Goal: Navigation & Orientation: Go to known website

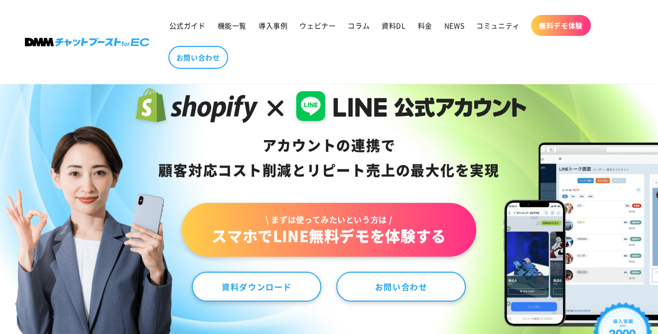
scroll to position [100, 0]
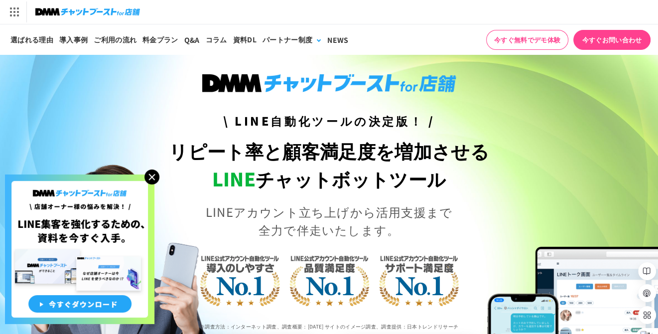
click at [154, 177] on img at bounding box center [151, 176] width 15 height 15
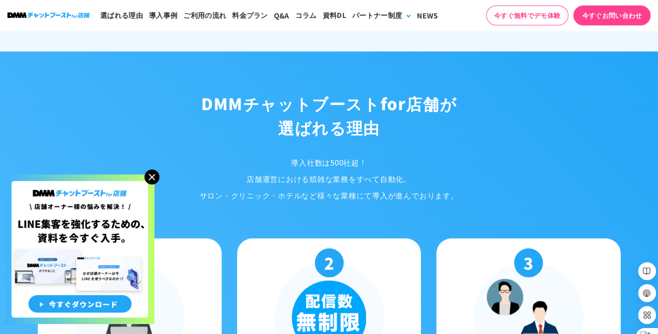
scroll to position [896, 0]
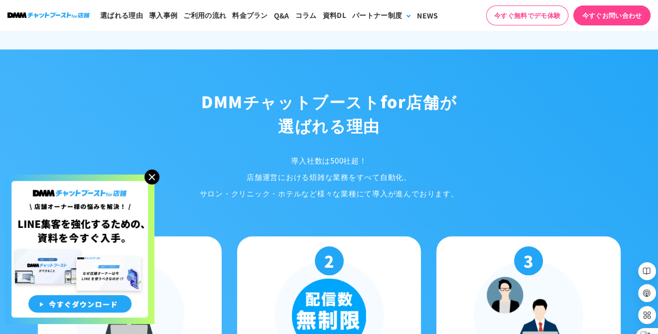
click at [153, 173] on img at bounding box center [151, 176] width 15 height 15
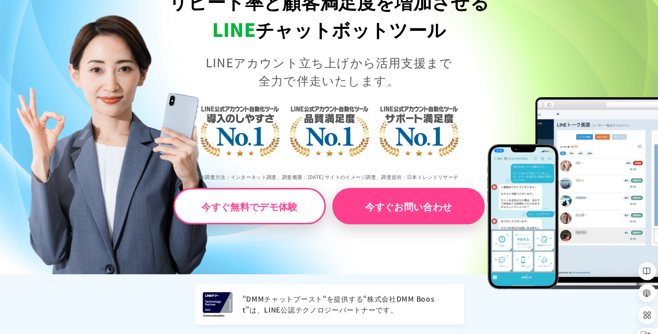
scroll to position [0, 0]
